Goal: Check status: Check status

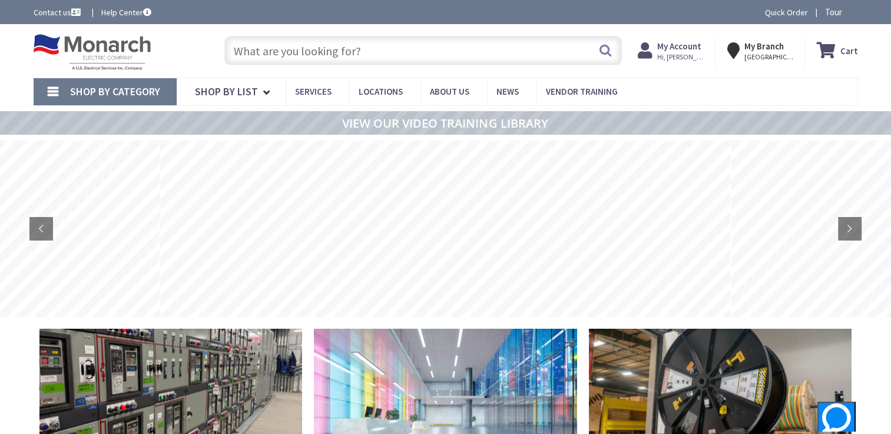
click at [677, 51] on strong "My Account" at bounding box center [679, 46] width 44 height 11
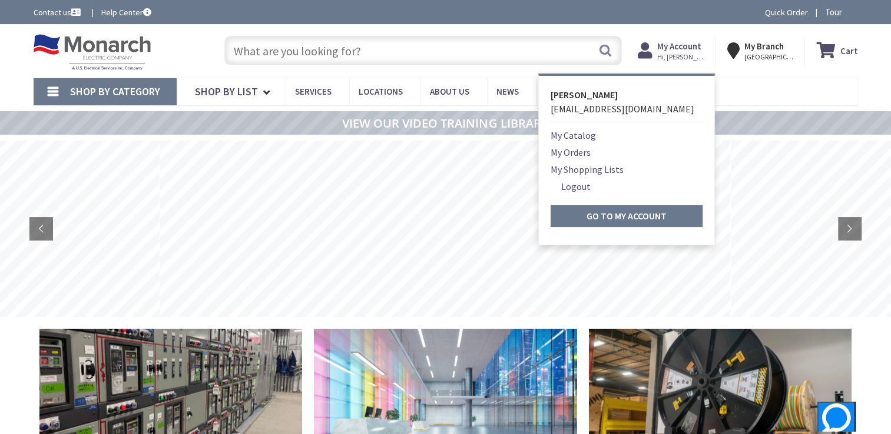
click at [577, 150] on link "My Orders" at bounding box center [570, 152] width 40 height 14
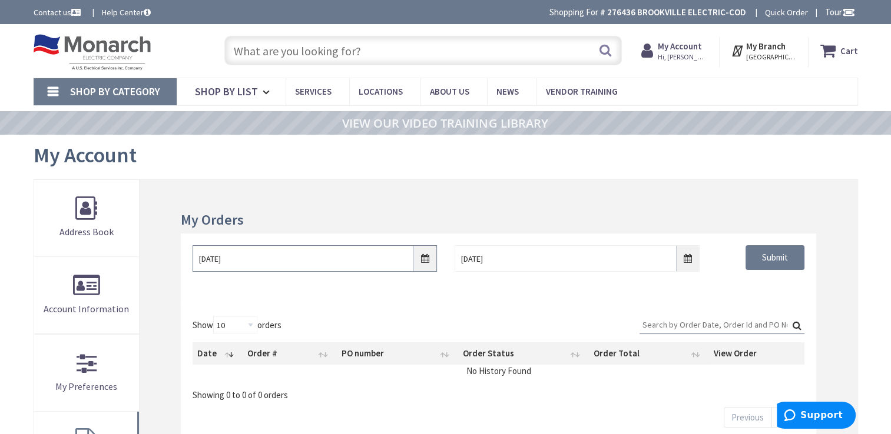
click at [425, 264] on input "8/27/2025" at bounding box center [314, 258] width 244 height 26
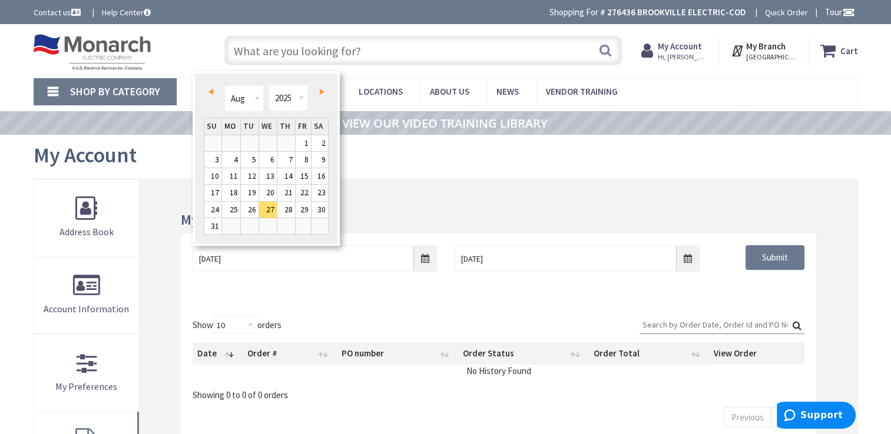
click at [210, 91] on span "Prev" at bounding box center [210, 92] width 5 height 6
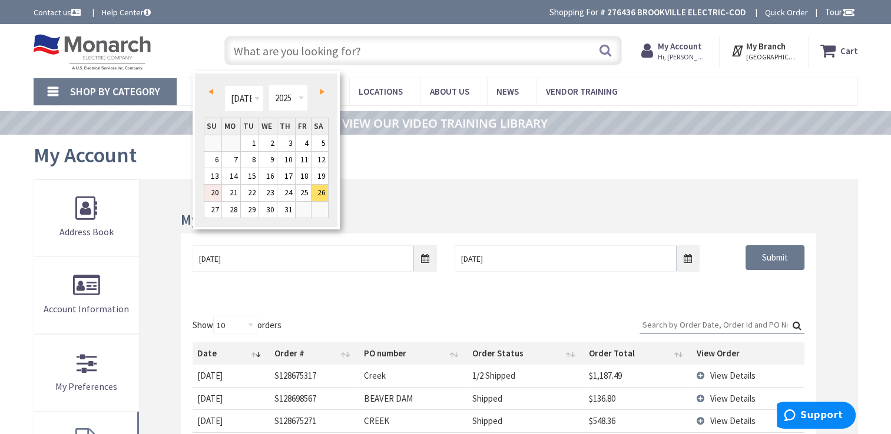
click at [217, 192] on link "20" at bounding box center [212, 193] width 17 height 16
type input "07/20/2025"
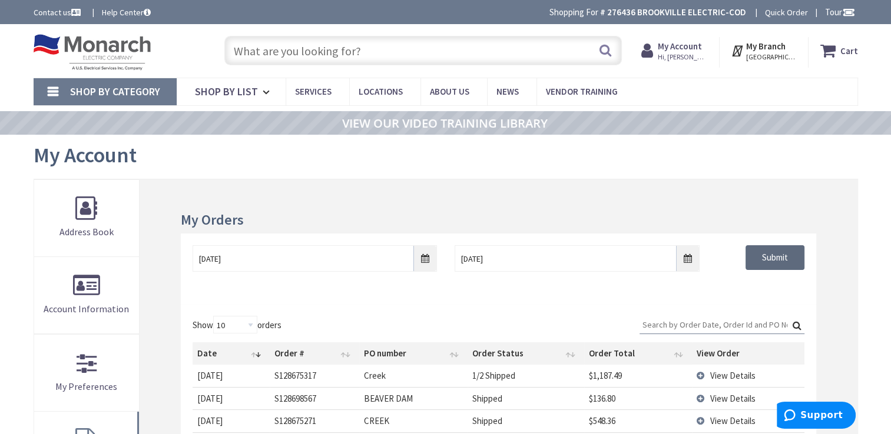
click at [761, 260] on input "Submit" at bounding box center [774, 257] width 59 height 25
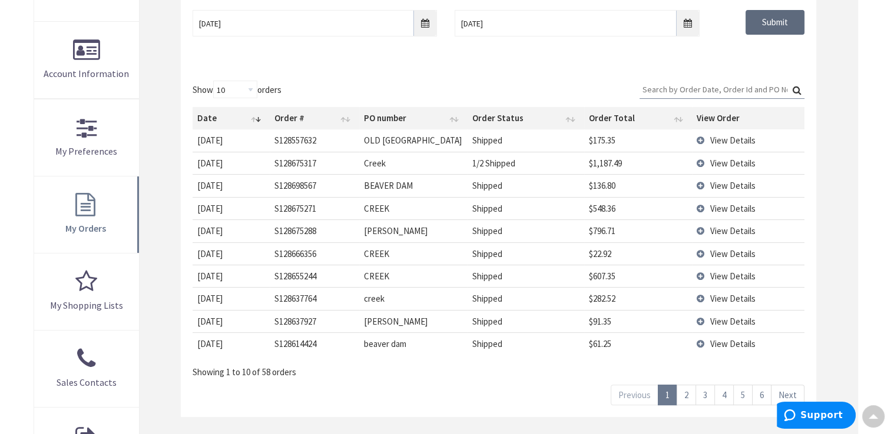
scroll to position [294, 0]
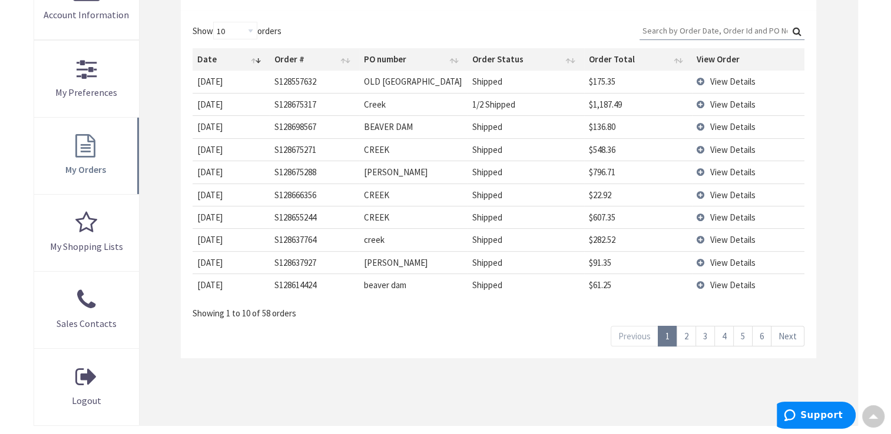
click at [759, 347] on link "6" at bounding box center [761, 336] width 19 height 21
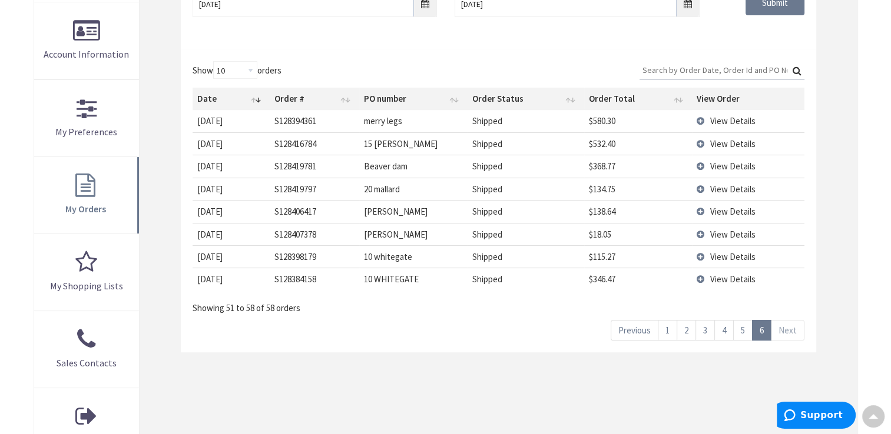
scroll to position [235, 0]
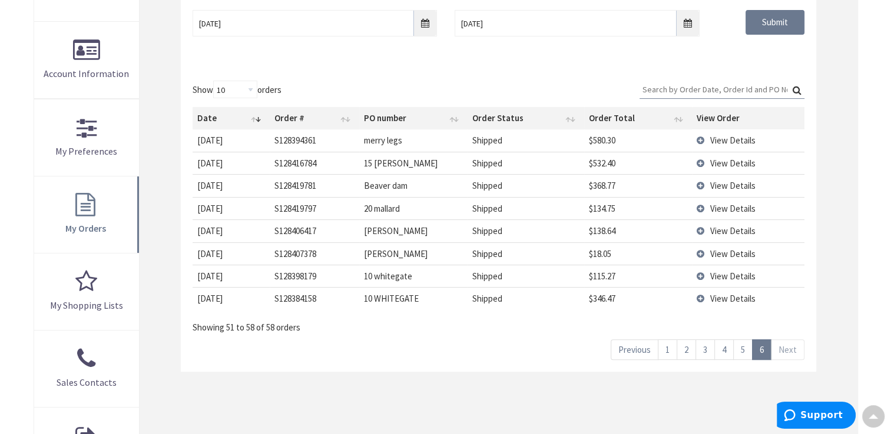
click at [748, 349] on link "5" at bounding box center [742, 350] width 19 height 21
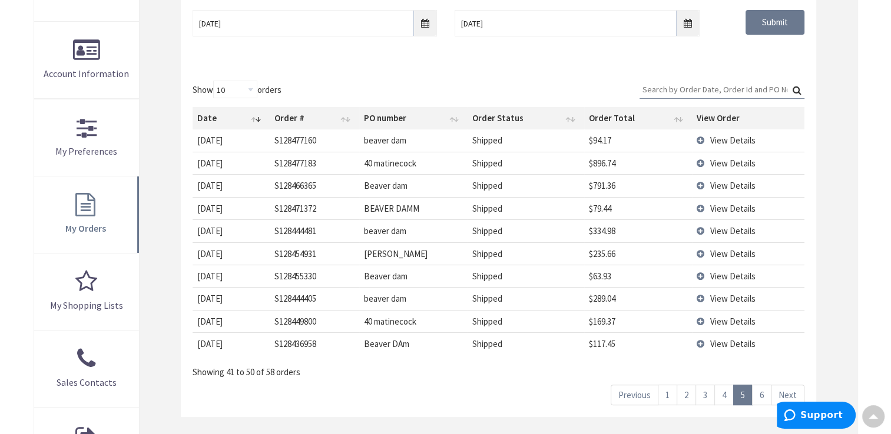
click at [764, 401] on link "6" at bounding box center [761, 395] width 19 height 21
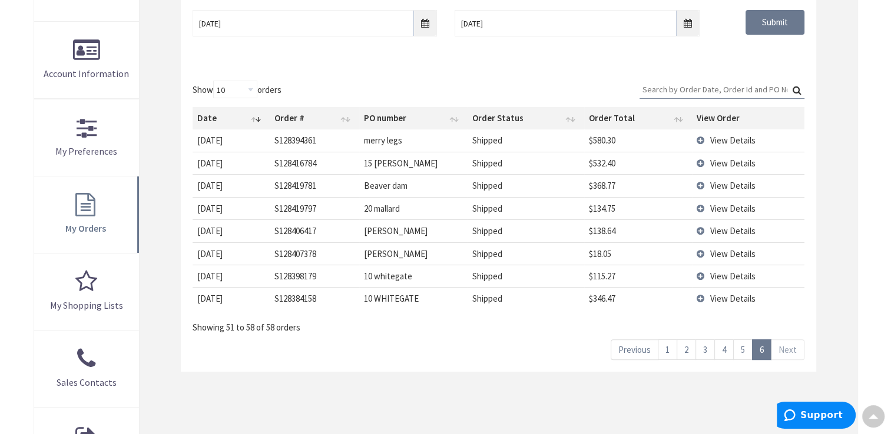
click at [696, 206] on td "View Details" at bounding box center [748, 208] width 112 height 22
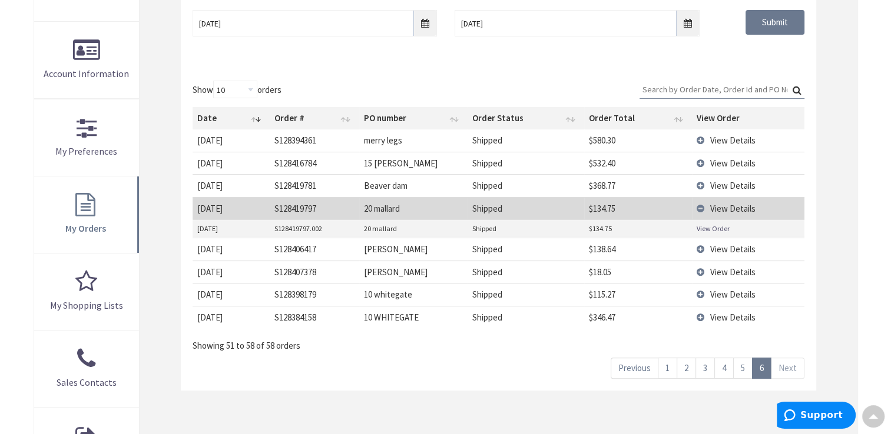
click at [709, 227] on link "View Order" at bounding box center [712, 229] width 33 height 10
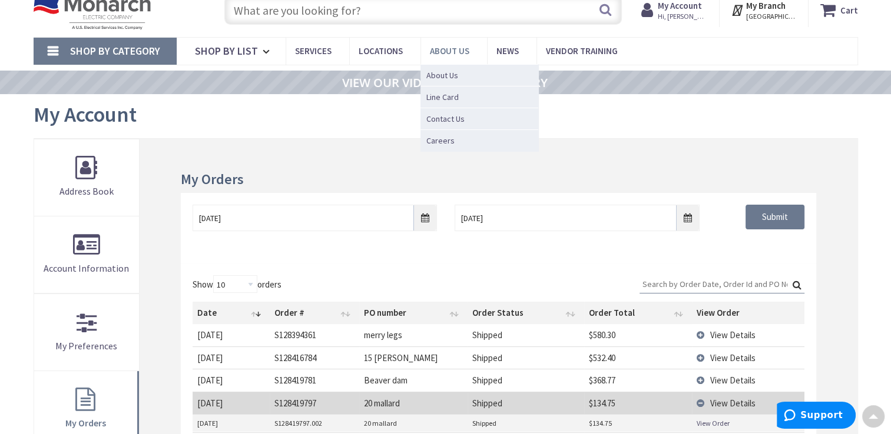
scroll to position [0, 0]
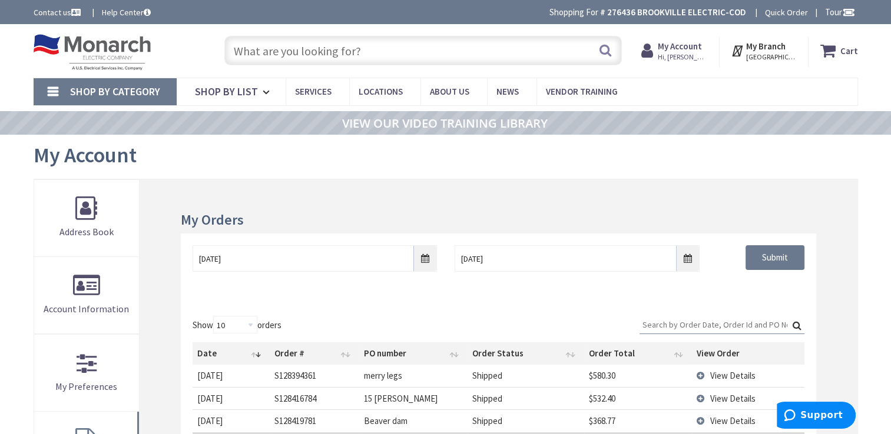
click at [393, 50] on input "text" at bounding box center [422, 50] width 397 height 29
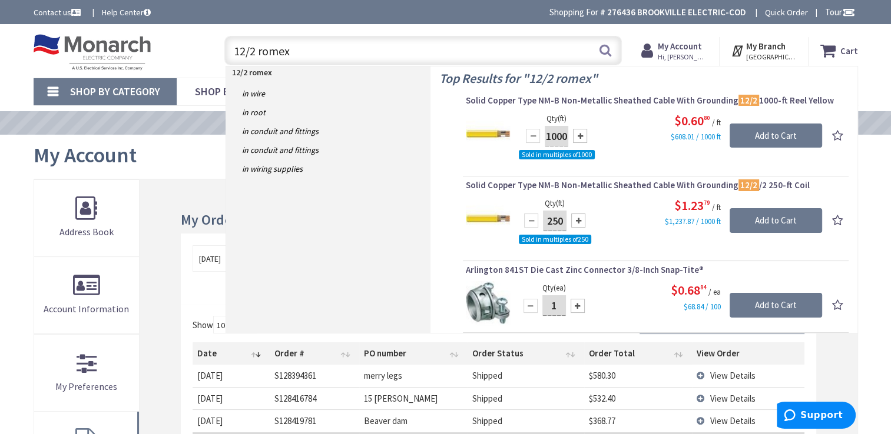
type input "12/2 romex"
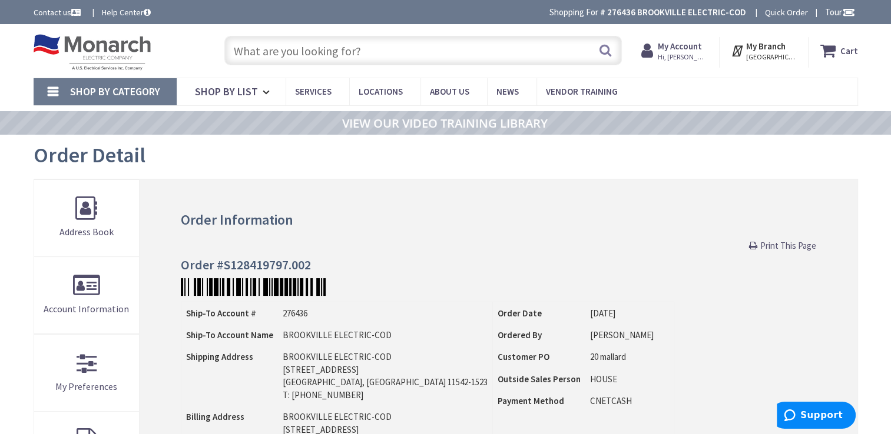
click at [414, 49] on input "text" at bounding box center [422, 50] width 397 height 29
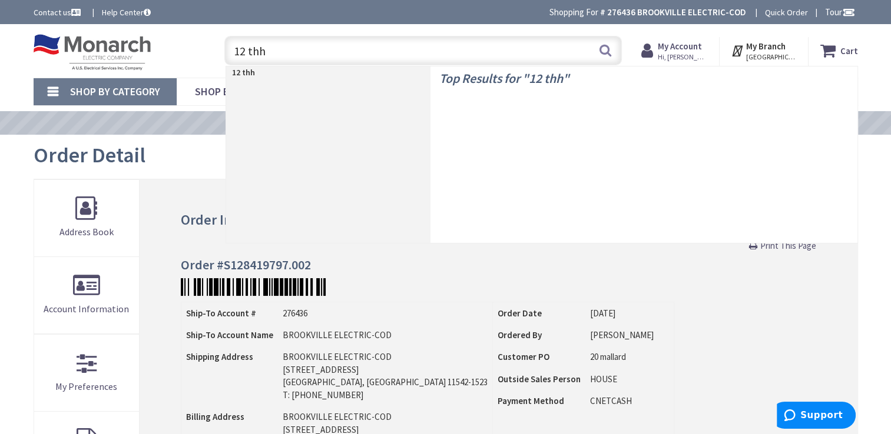
type input "12 thhn"
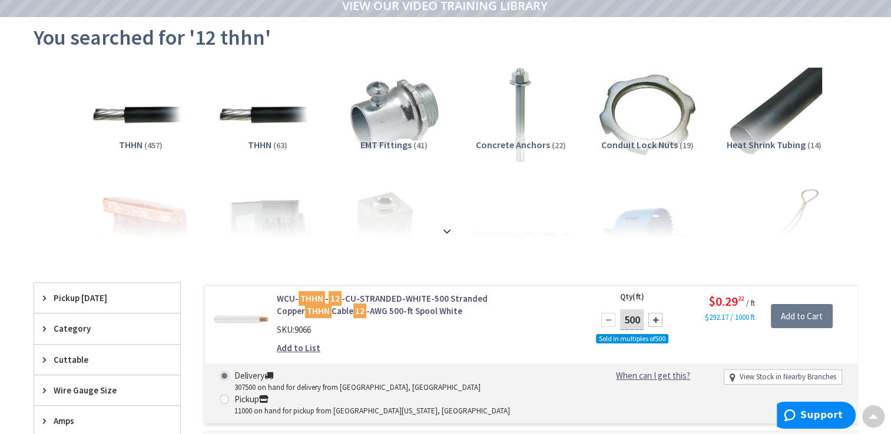
scroll to position [177, 0]
